Goal: Navigation & Orientation: Understand site structure

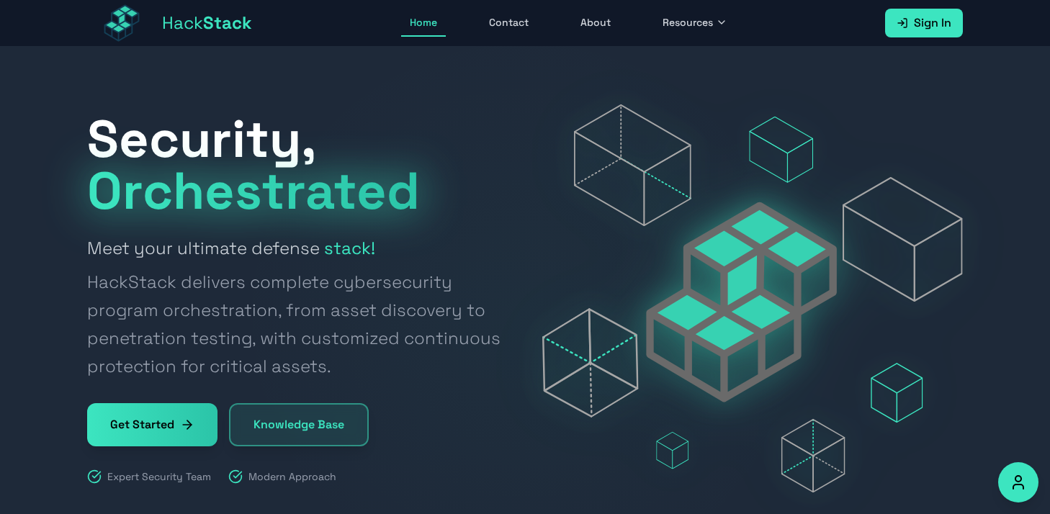
click at [586, 41] on div "Hack Stack Home Contact About Resources Sign In Open main menu" at bounding box center [525, 23] width 876 height 46
click at [587, 20] on link "About" at bounding box center [596, 22] width 48 height 27
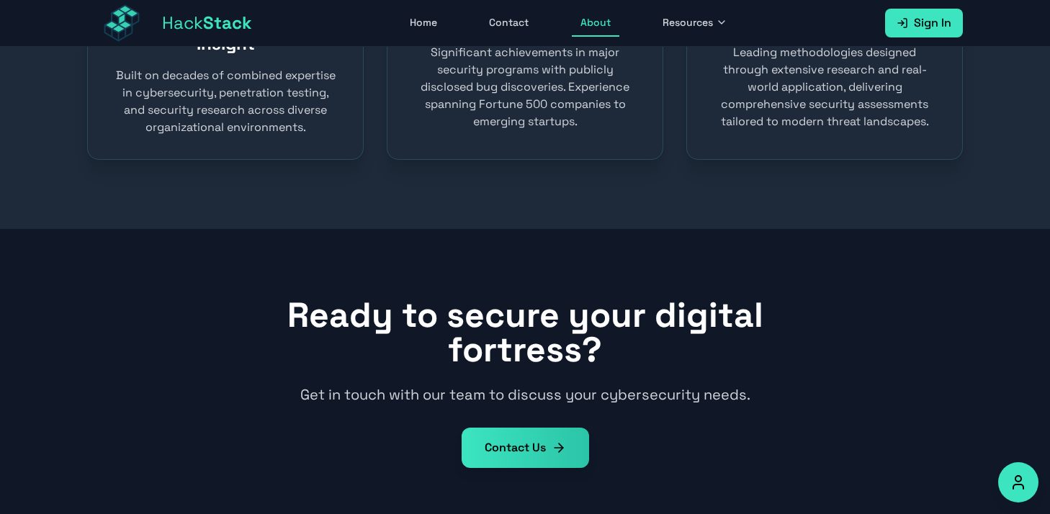
scroll to position [1147, 0]
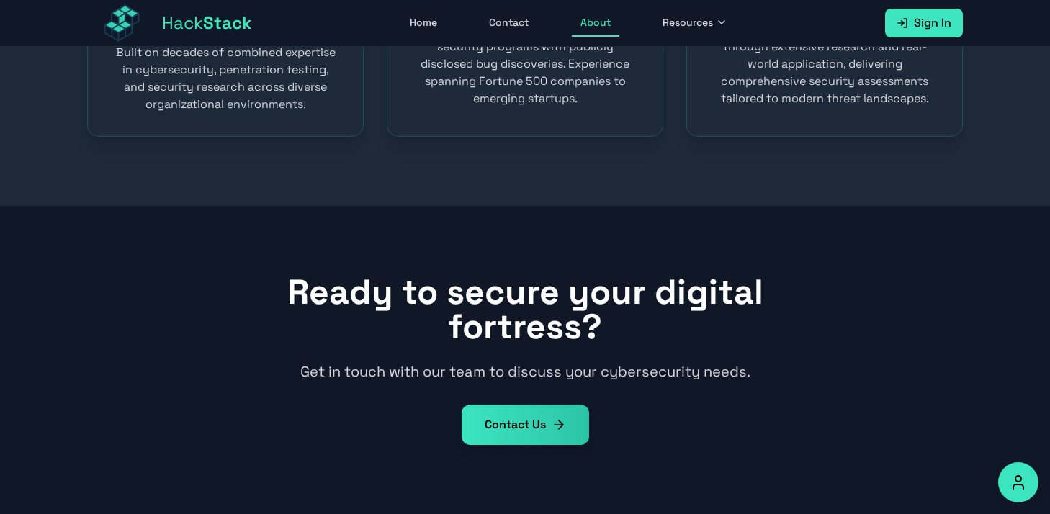
click at [678, 27] on span "Resources" at bounding box center [688, 22] width 50 height 14
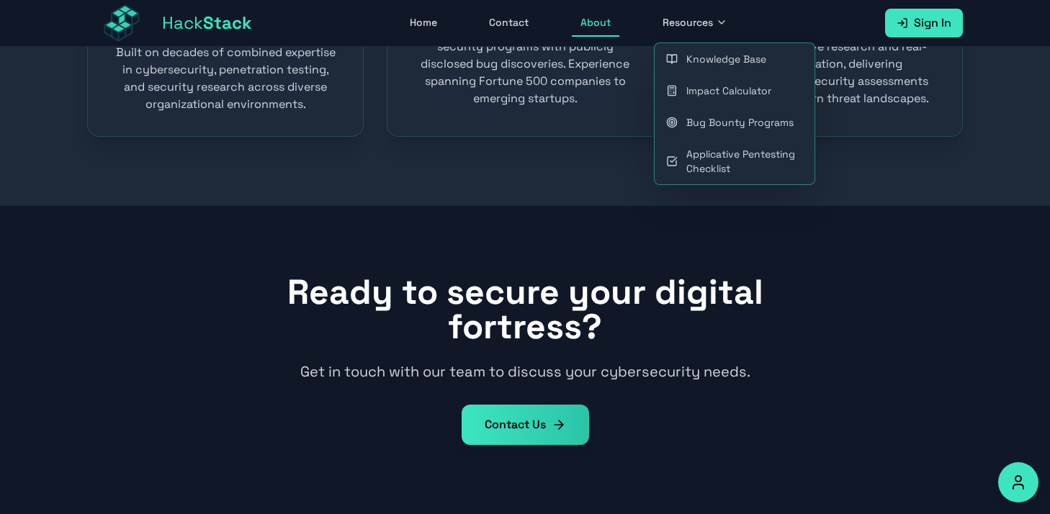
click at [562, 219] on section "Ready to secure your digital fortress? Get in touch with our team to discuss yo…" at bounding box center [525, 360] width 1050 height 308
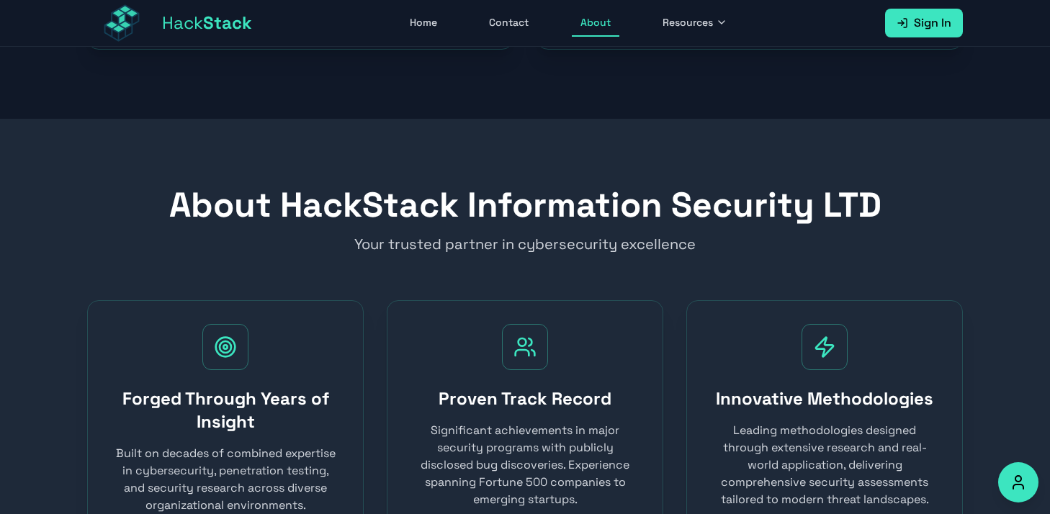
scroll to position [738, 0]
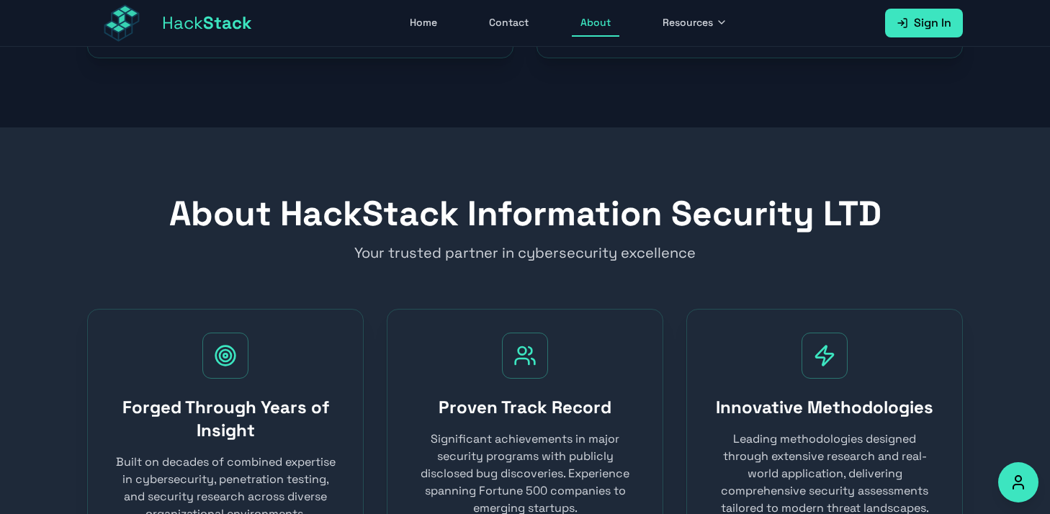
click at [725, 14] on button "Resources" at bounding box center [695, 22] width 82 height 27
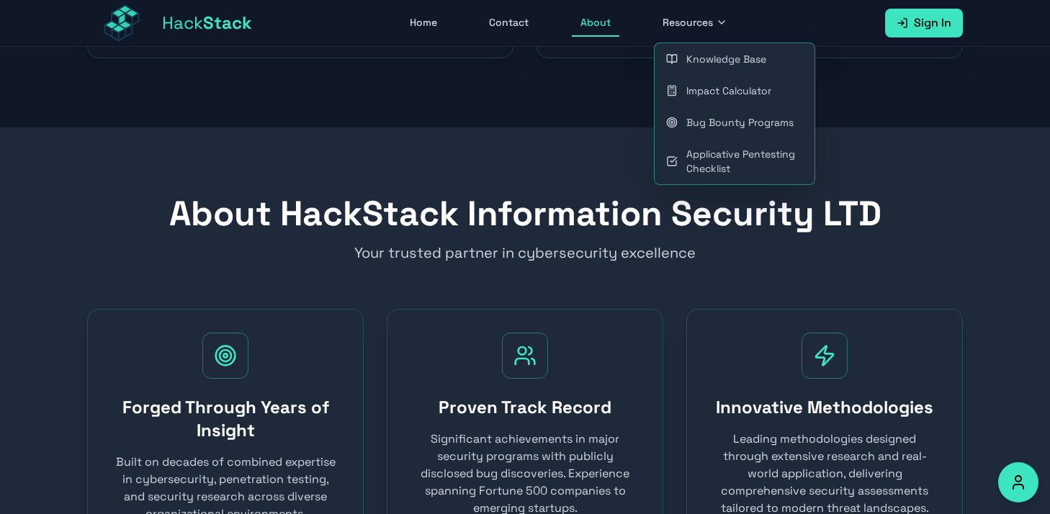
click at [505, 240] on div "About HackStack Information Security LTD Your trusted partner in cybersecurity …" at bounding box center [525, 230] width 876 height 66
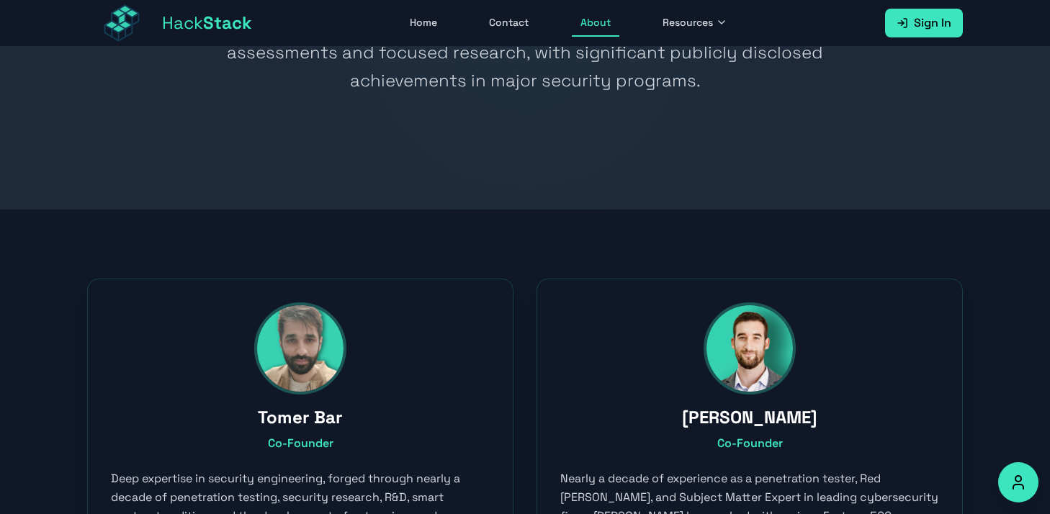
scroll to position [0, 0]
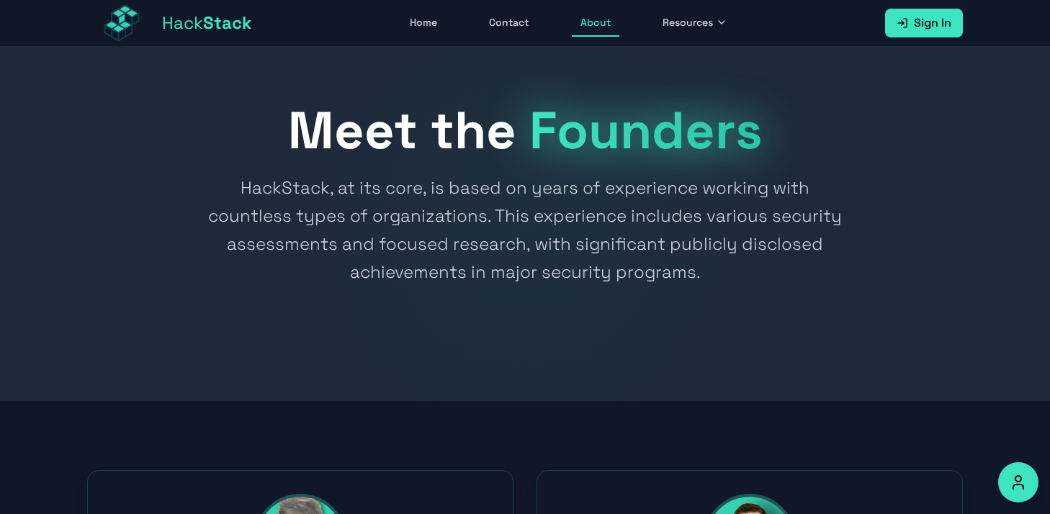
click at [1007, 468] on button "Accessibility Options" at bounding box center [1018, 482] width 40 height 40
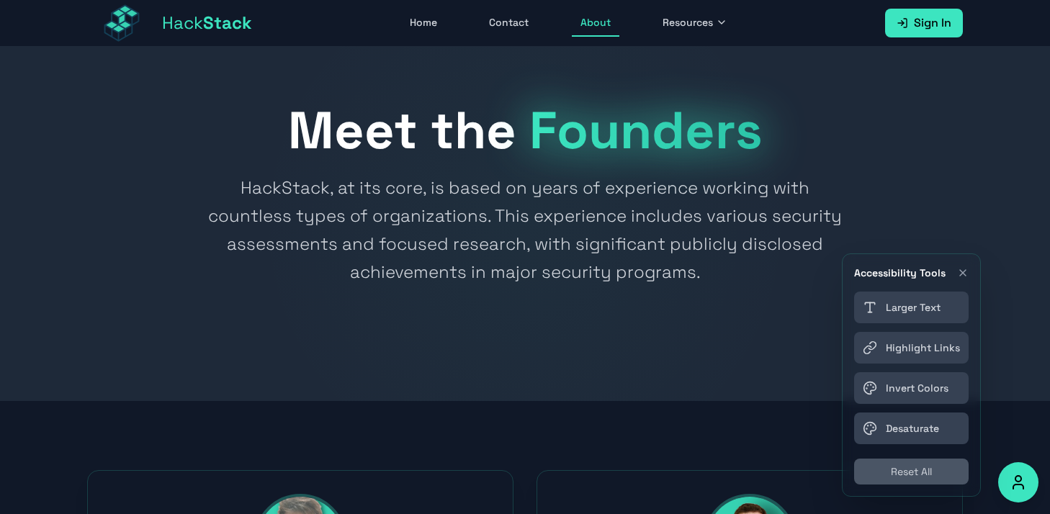
click at [515, 28] on link "Contact" at bounding box center [508, 22] width 57 height 27
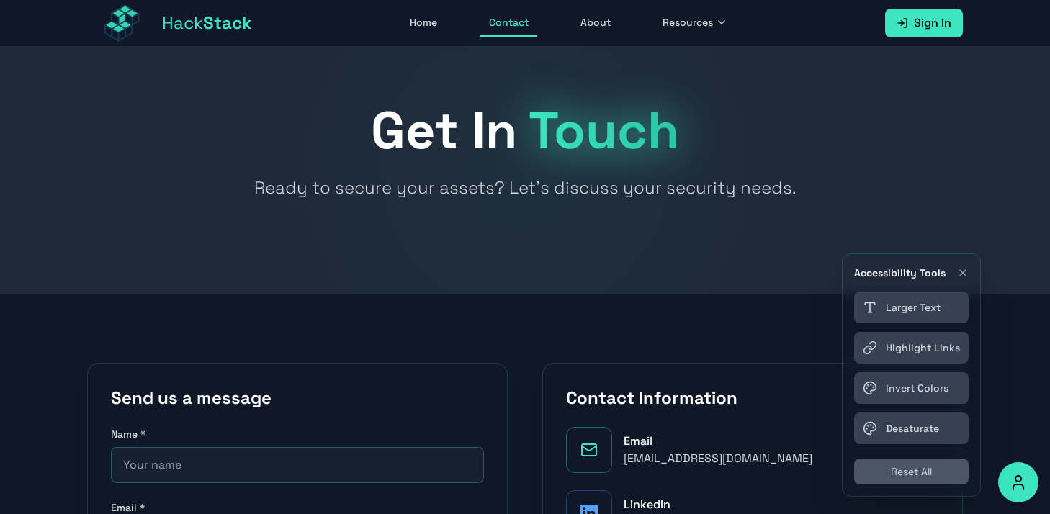
click at [597, 30] on link "About" at bounding box center [596, 22] width 48 height 27
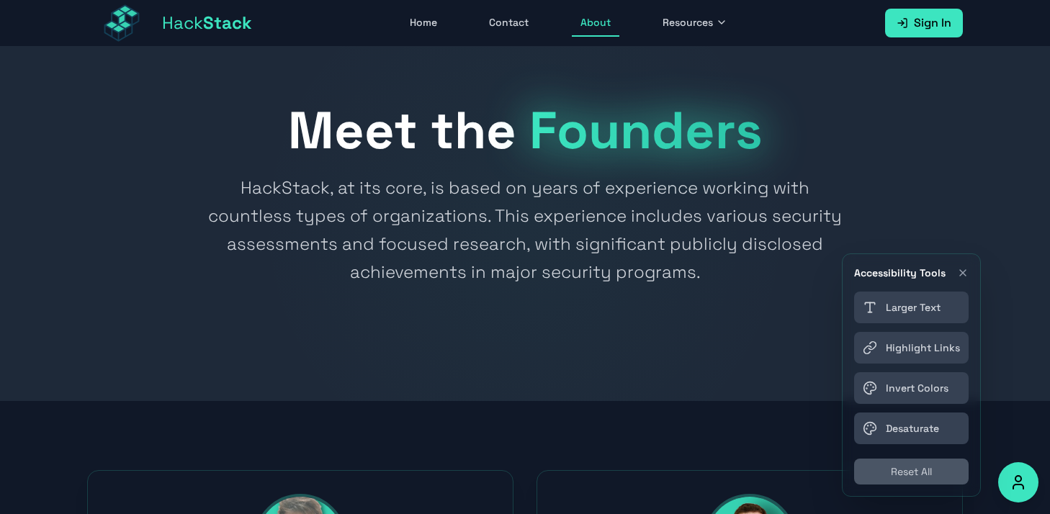
click at [436, 24] on link "Home" at bounding box center [423, 22] width 45 height 27
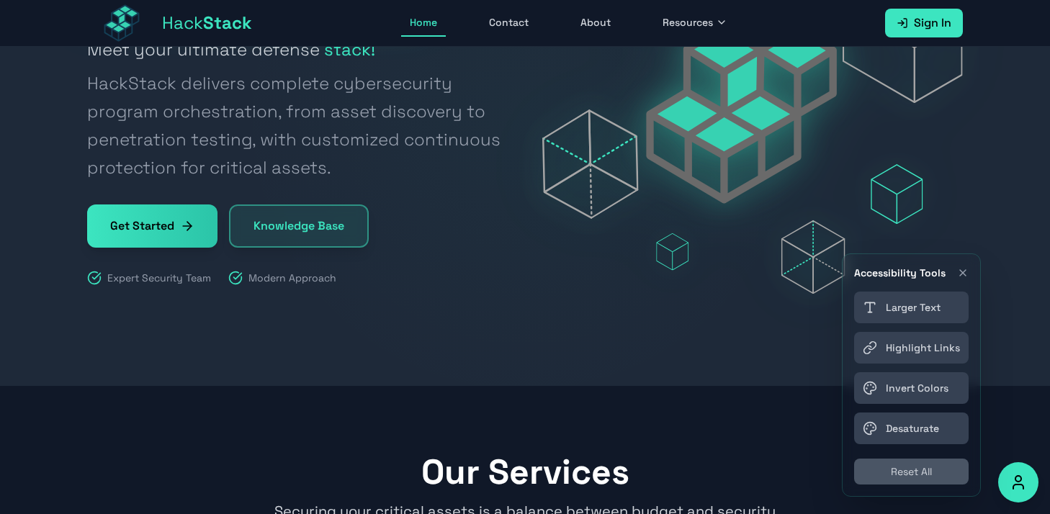
scroll to position [200, 0]
click at [956, 277] on div "Accessibility Tools" at bounding box center [911, 273] width 115 height 14
click at [959, 277] on icon "Close accessibility toolbar" at bounding box center [963, 273] width 12 height 12
